Goal: Book appointment/travel/reservation

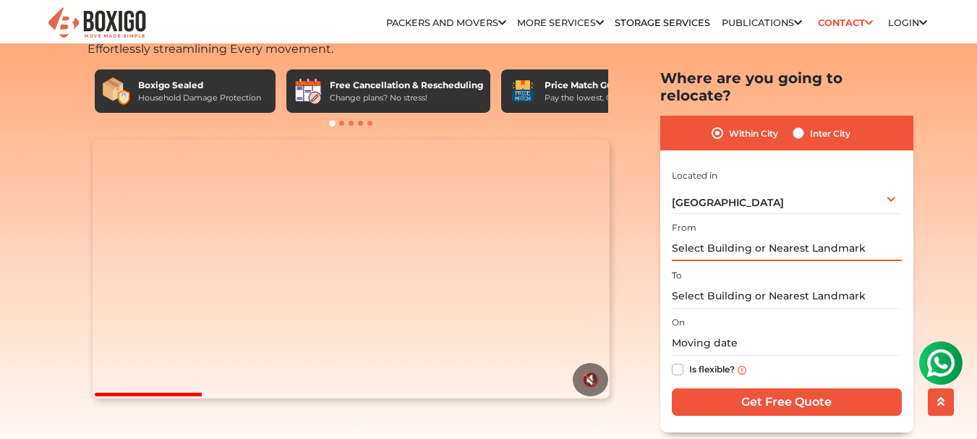
click at [795, 236] on input "text" at bounding box center [787, 248] width 230 height 25
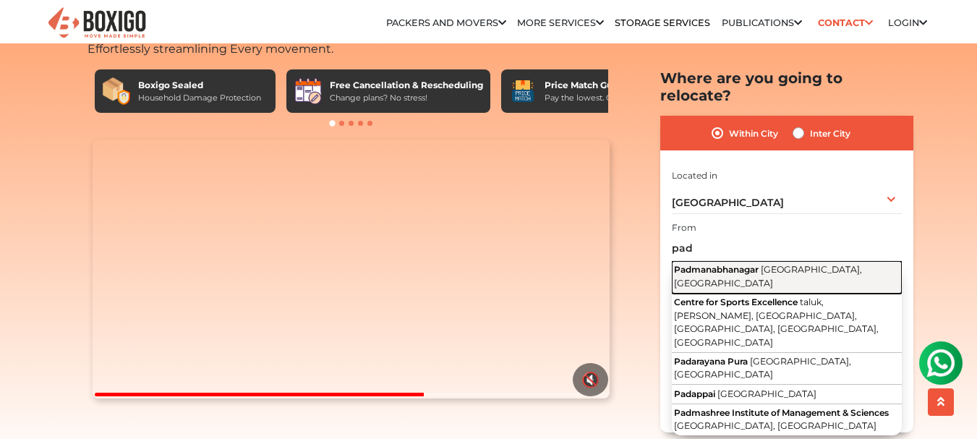
click at [720, 264] on span "Padmanabhanagar" at bounding box center [716, 269] width 85 height 11
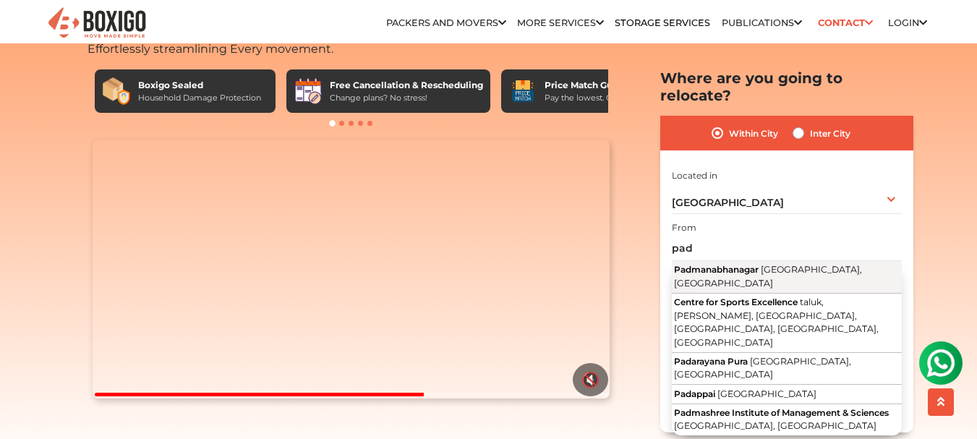
type input "Padmanabhanagar, [GEOGRAPHIC_DATA], [GEOGRAPHIC_DATA]"
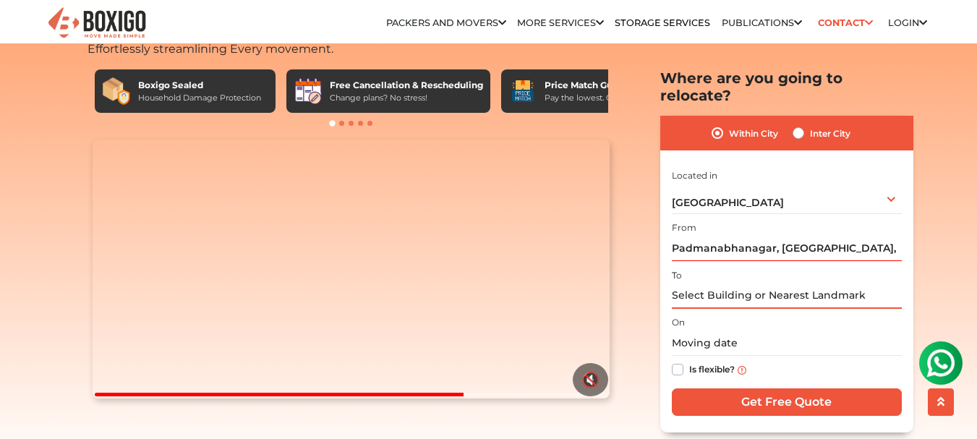
click at [745, 283] on input "text" at bounding box center [787, 295] width 230 height 25
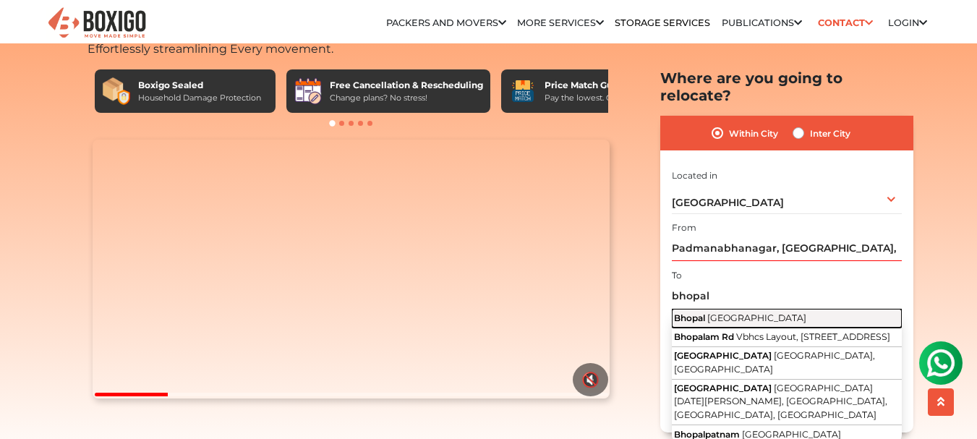
click at [733, 312] on span "[GEOGRAPHIC_DATA]" at bounding box center [756, 317] width 99 height 11
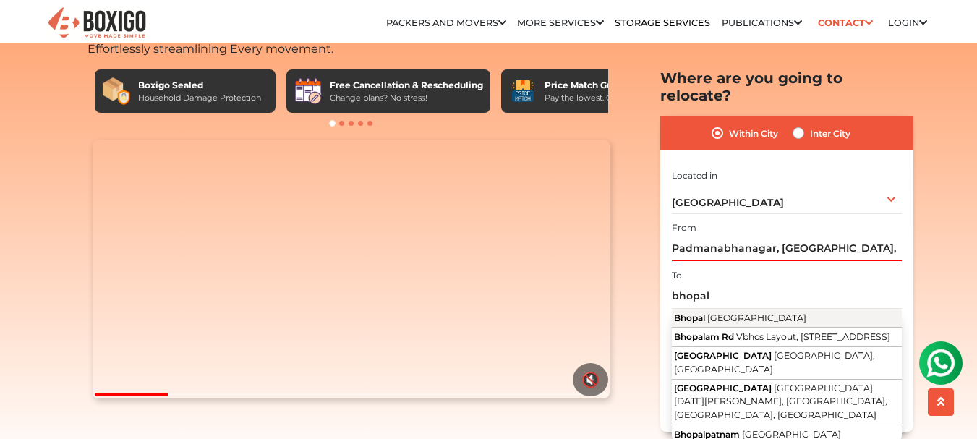
type input "[GEOGRAPHIC_DATA], [GEOGRAPHIC_DATA]"
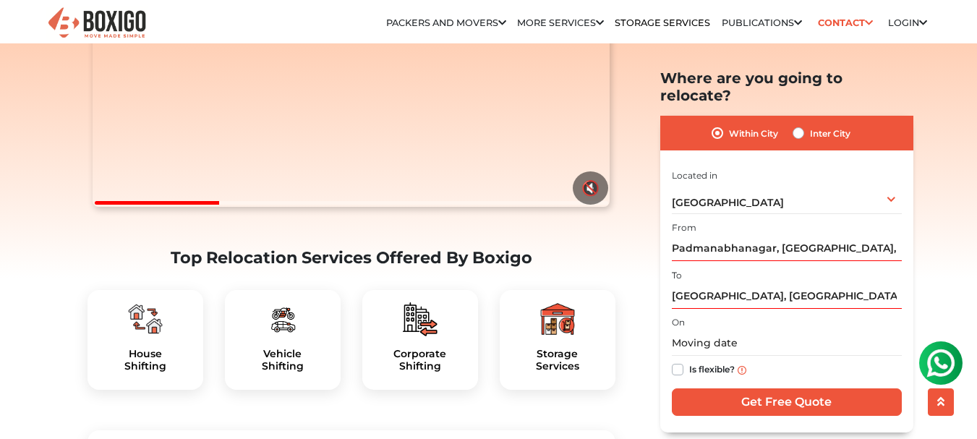
scroll to position [289, 0]
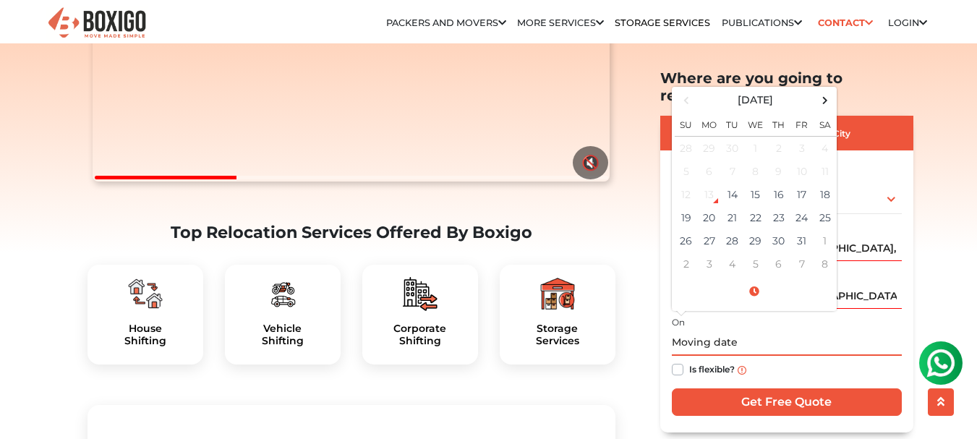
click at [761, 330] on input "text" at bounding box center [787, 342] width 230 height 25
click at [732, 183] on td "14" at bounding box center [732, 194] width 23 height 23
type input "[DATE] 4:18 PM"
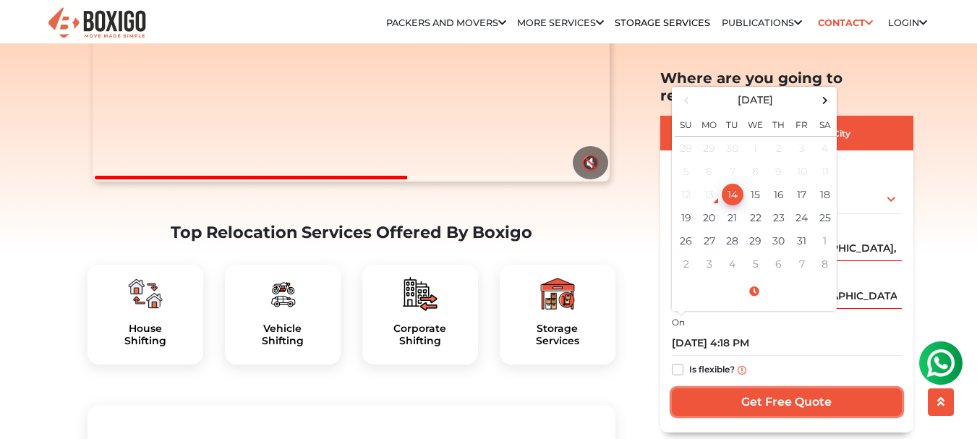
click at [768, 388] on input "Get Free Quote" at bounding box center [787, 401] width 230 height 27
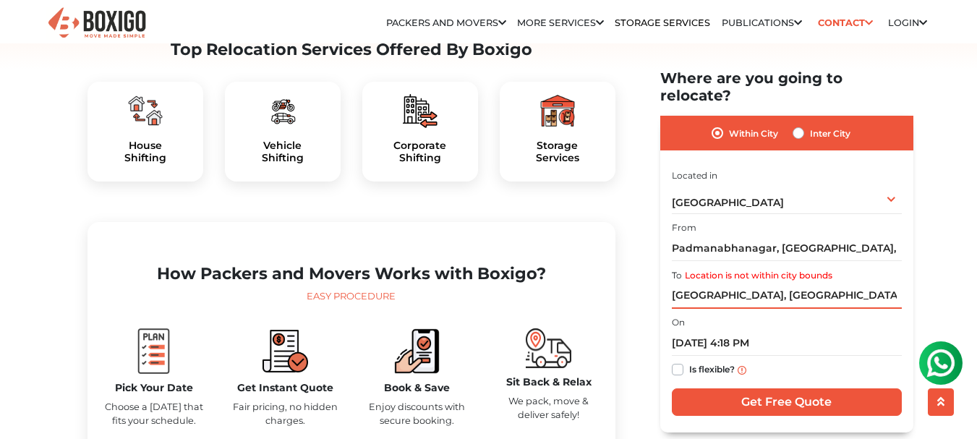
scroll to position [506, 0]
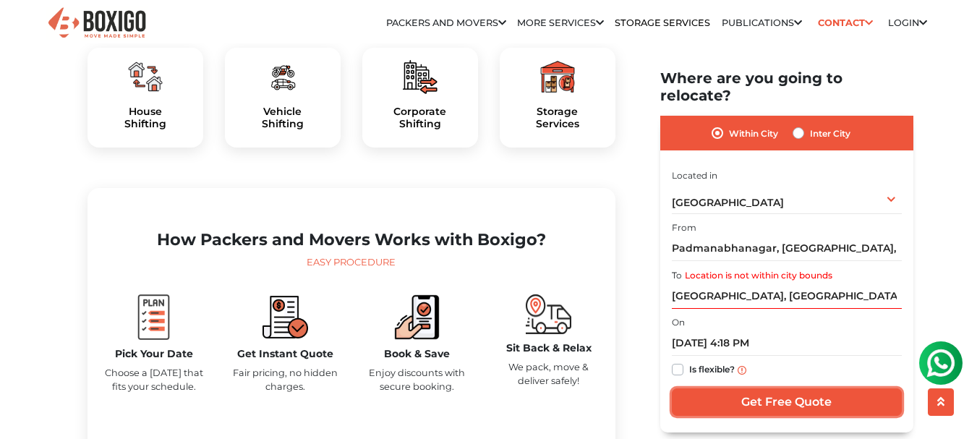
click at [780, 388] on input "Get Free Quote" at bounding box center [787, 401] width 230 height 27
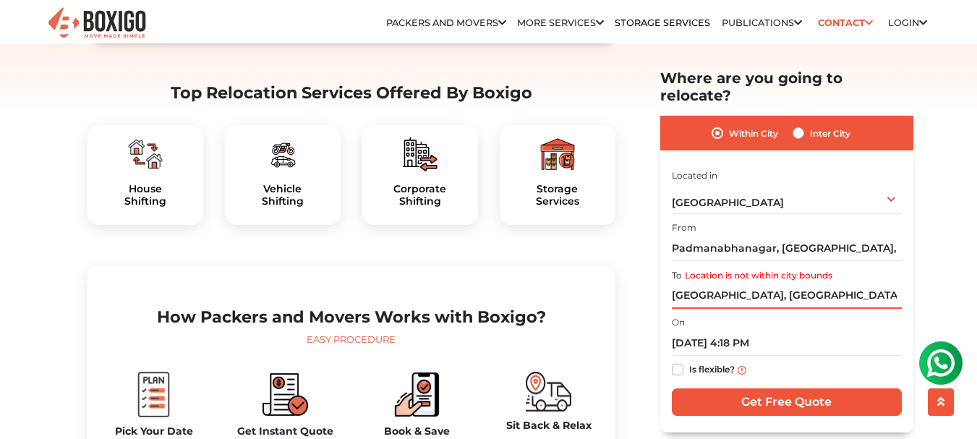
scroll to position [362, 0]
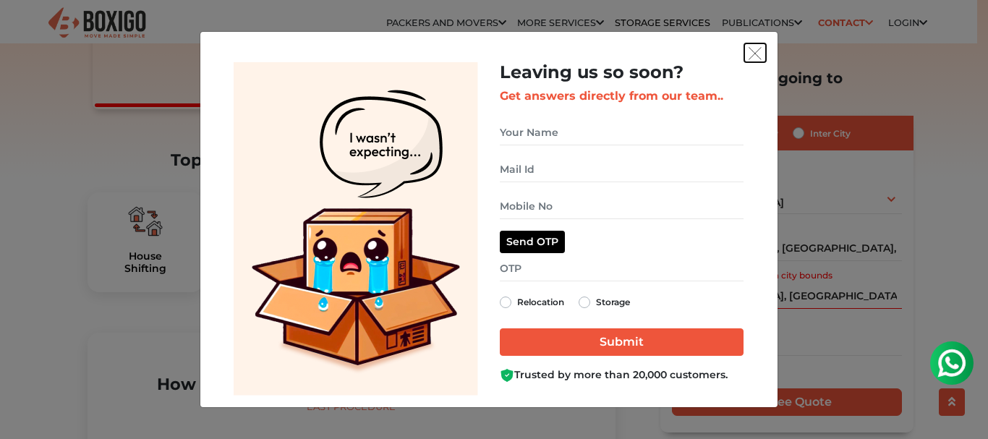
click at [756, 48] on img "get free quote dialog" at bounding box center [754, 53] width 13 height 13
